Goal: Task Accomplishment & Management: Manage account settings

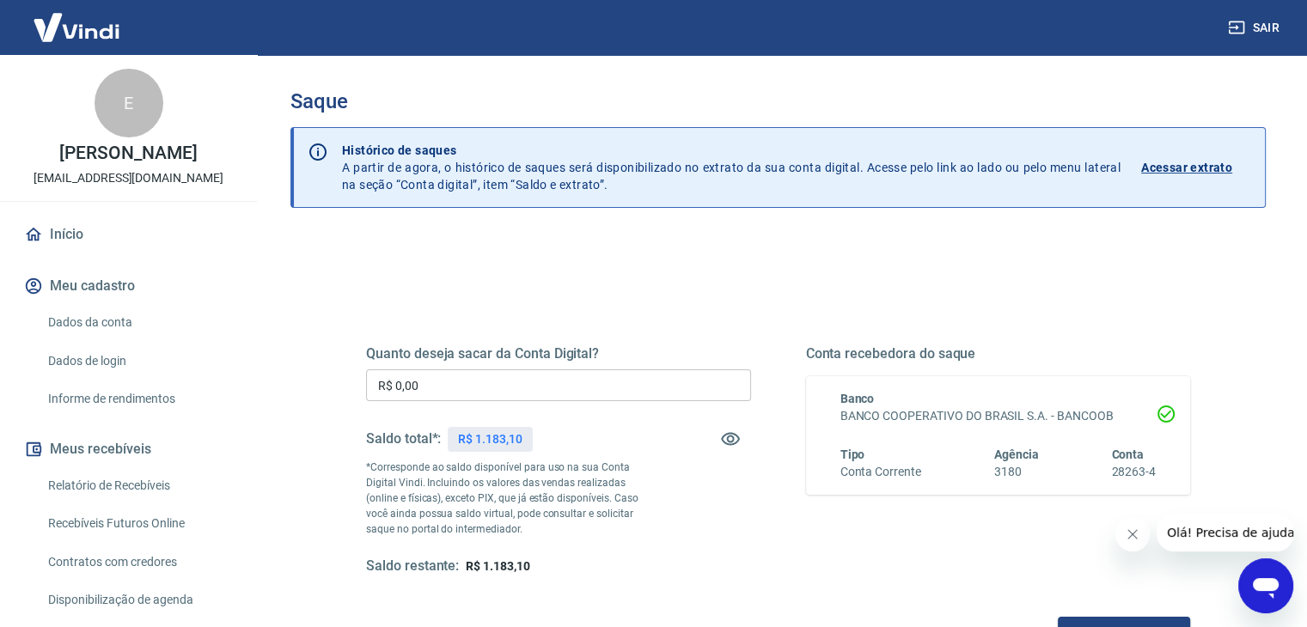
click at [577, 386] on input "R$ 0,00" at bounding box center [558, 385] width 385 height 32
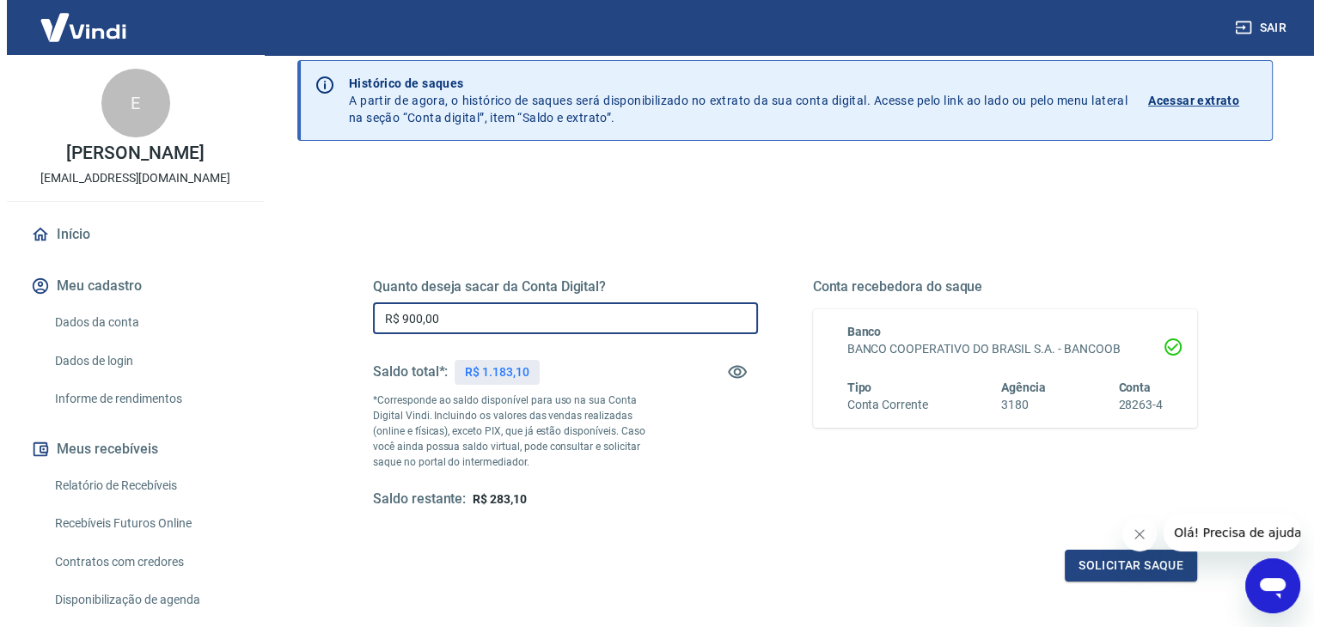
scroll to position [86, 0]
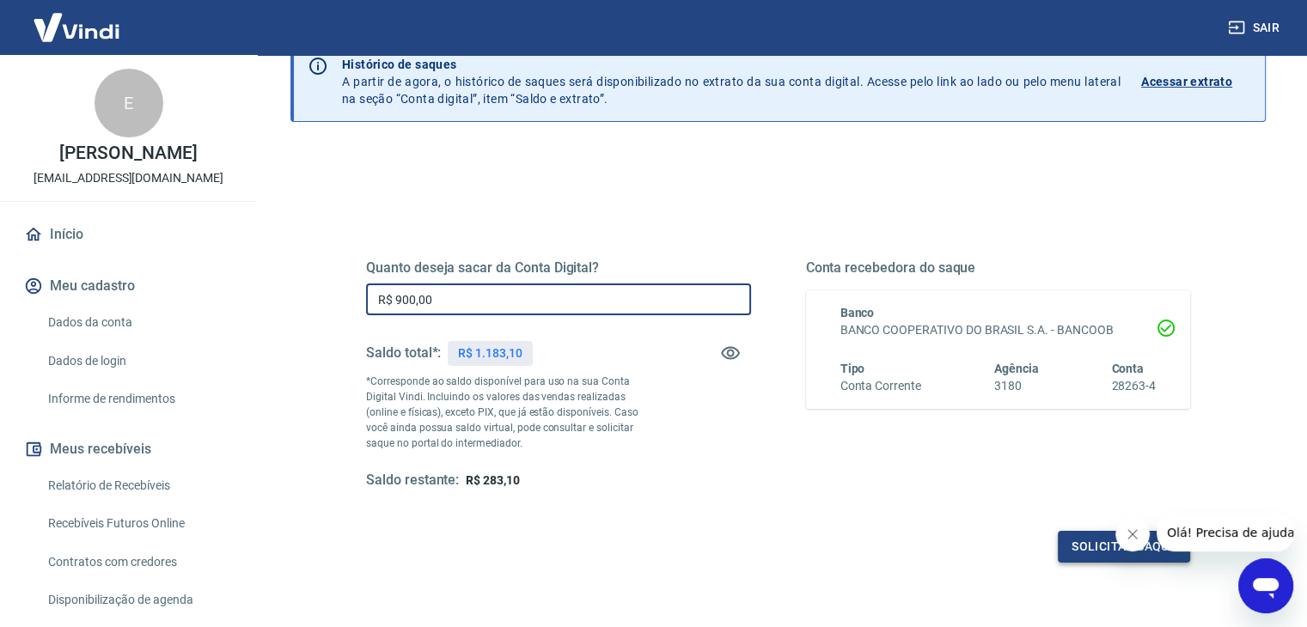
type input "R$ 900,00"
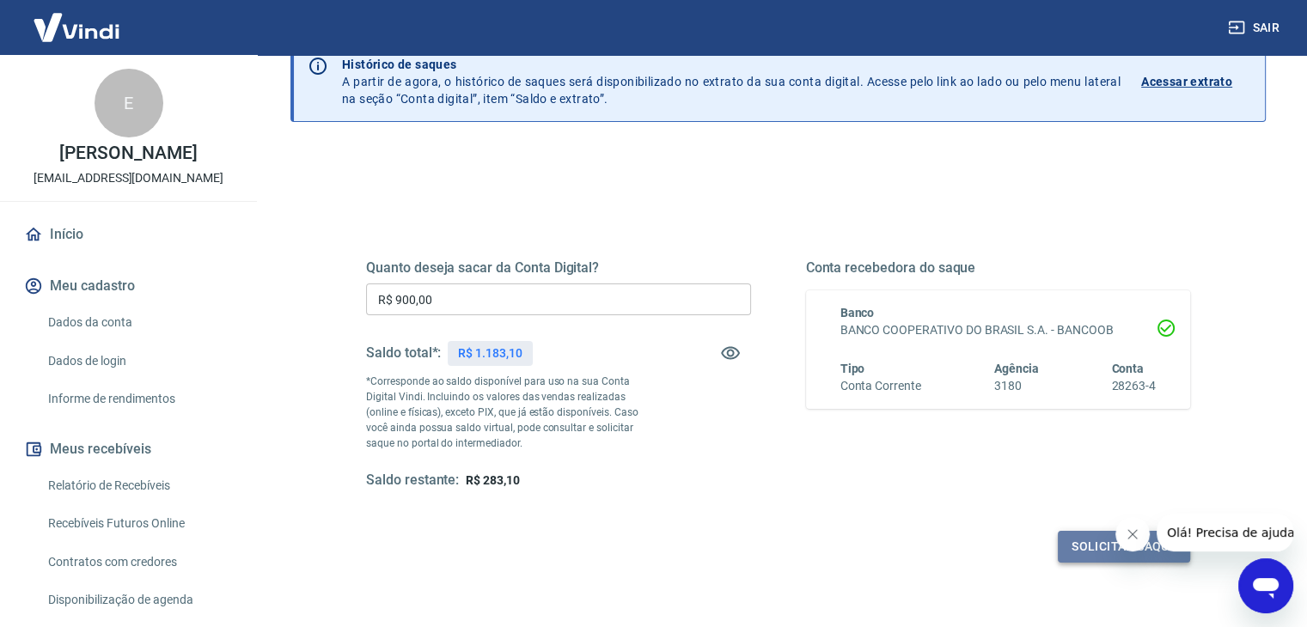
click at [1095, 551] on button "Solicitar saque" at bounding box center [1124, 547] width 132 height 32
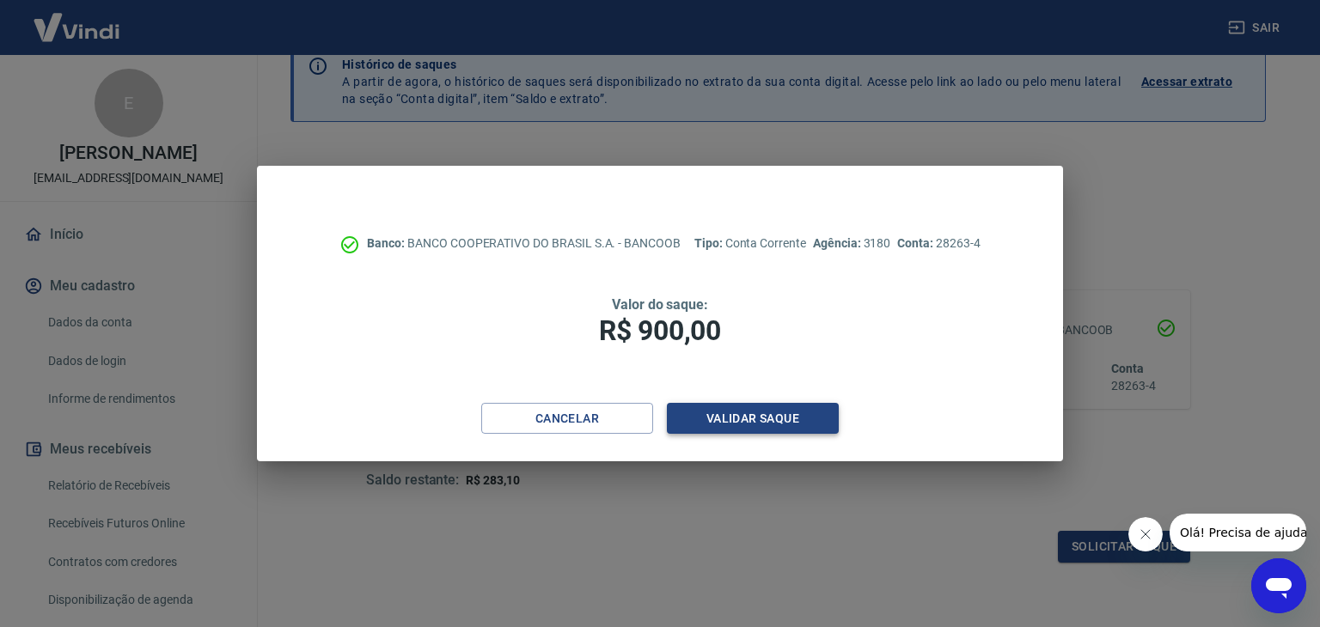
click at [773, 421] on button "Validar saque" at bounding box center [753, 419] width 172 height 32
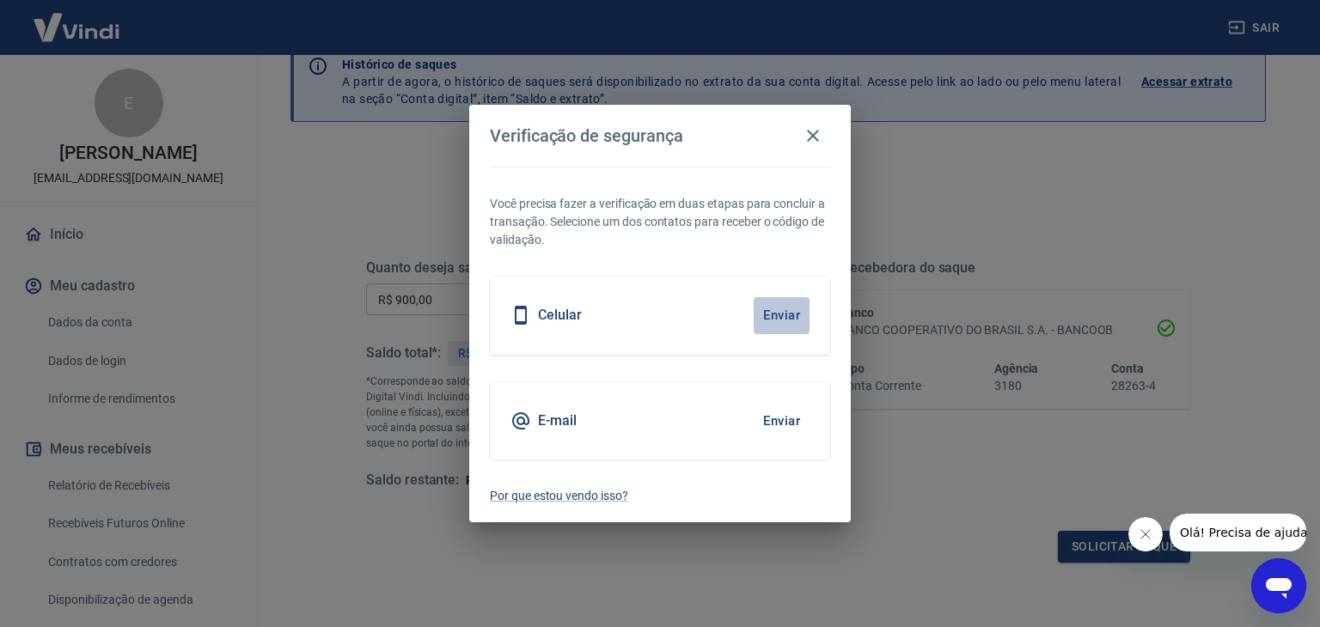
click at [763, 309] on button "Enviar" at bounding box center [781, 315] width 56 height 36
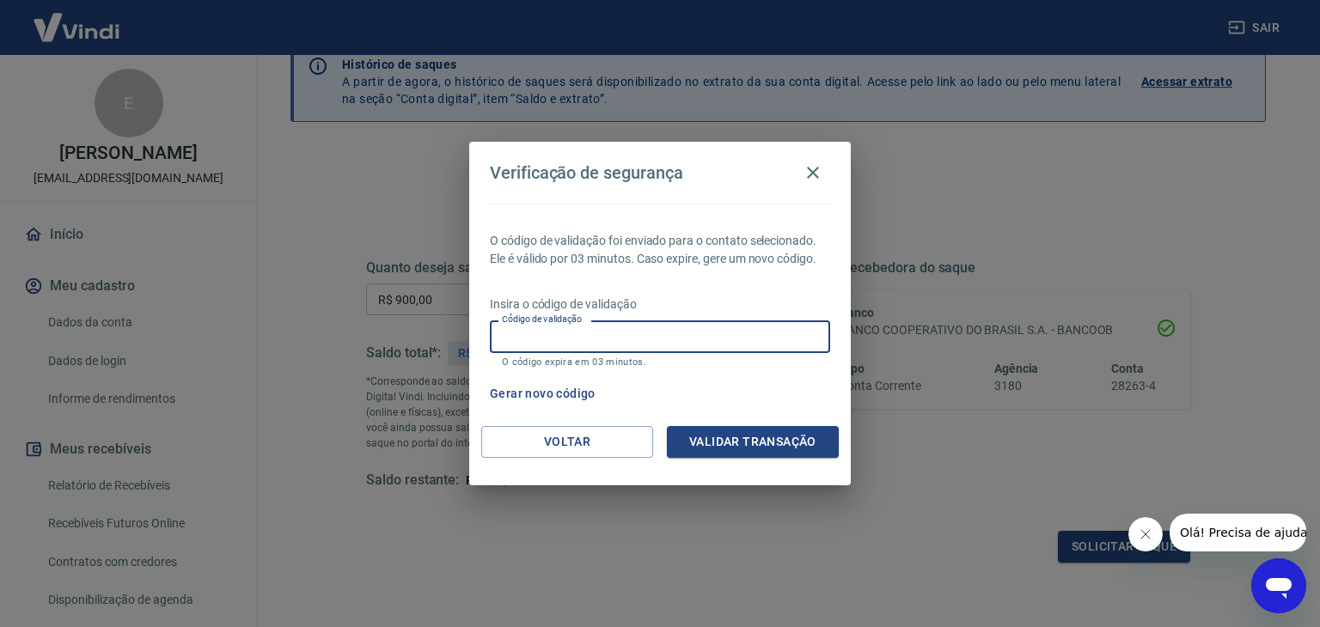
click at [743, 337] on input "Código de validação" at bounding box center [660, 336] width 340 height 32
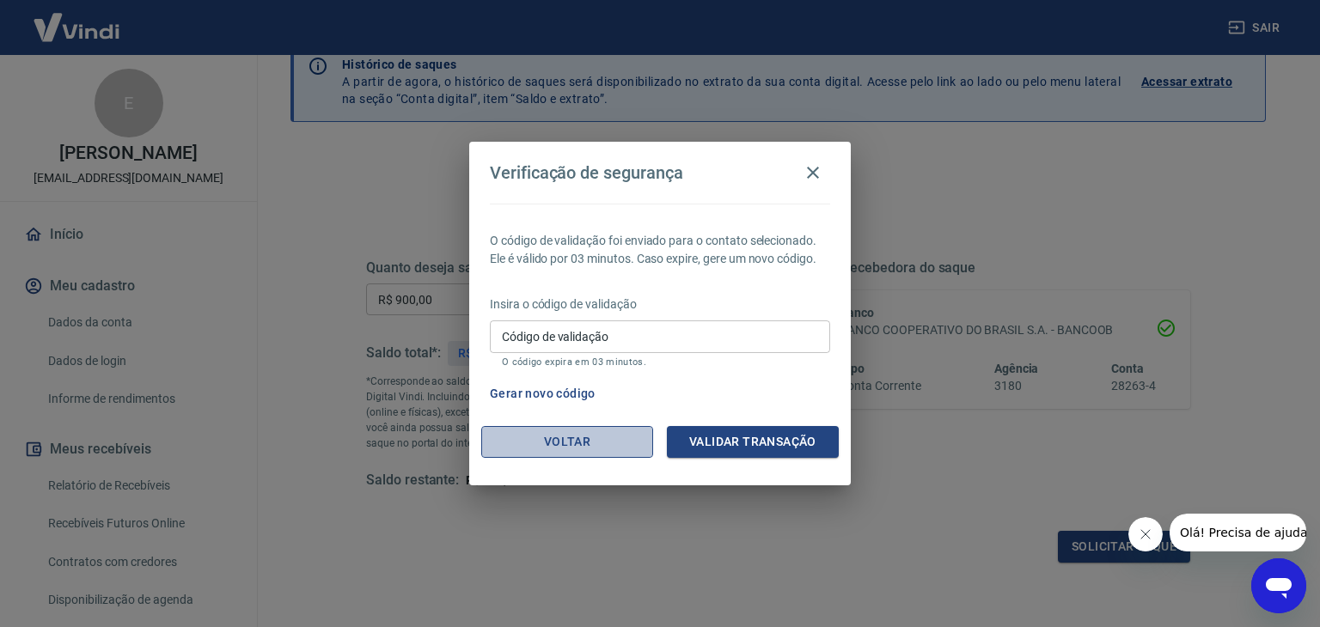
click at [601, 429] on button "Voltar" at bounding box center [567, 442] width 172 height 32
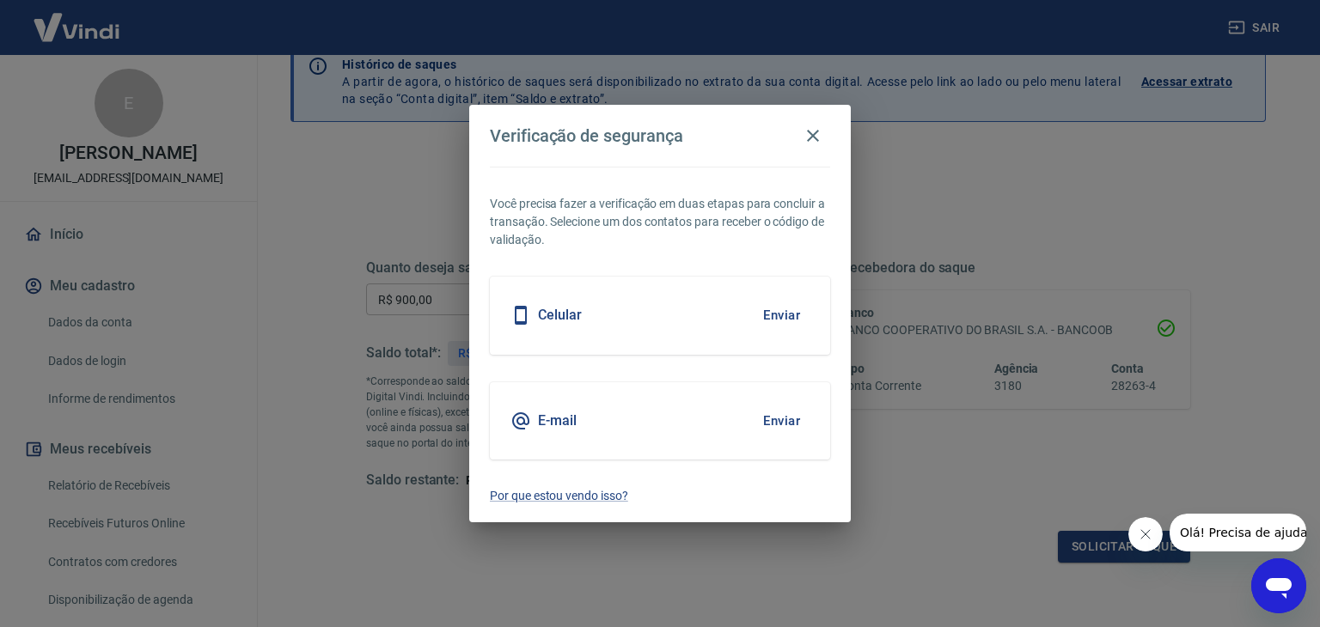
click at [594, 418] on div "E-mail Enviar" at bounding box center [660, 420] width 340 height 77
click at [773, 417] on button "Enviar" at bounding box center [781, 421] width 56 height 36
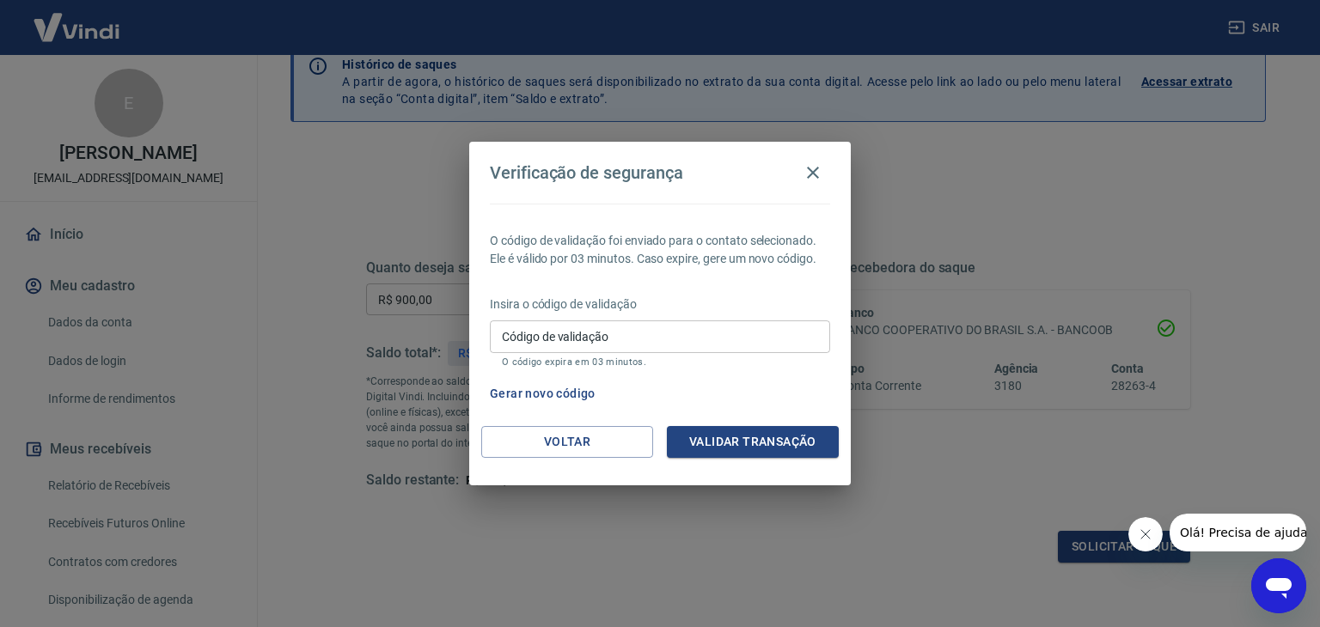
click at [729, 331] on input "Código de validação" at bounding box center [660, 336] width 340 height 32
type input "677570"
click at [821, 441] on button "Validar transação" at bounding box center [753, 442] width 172 height 32
